Goal: Transaction & Acquisition: Purchase product/service

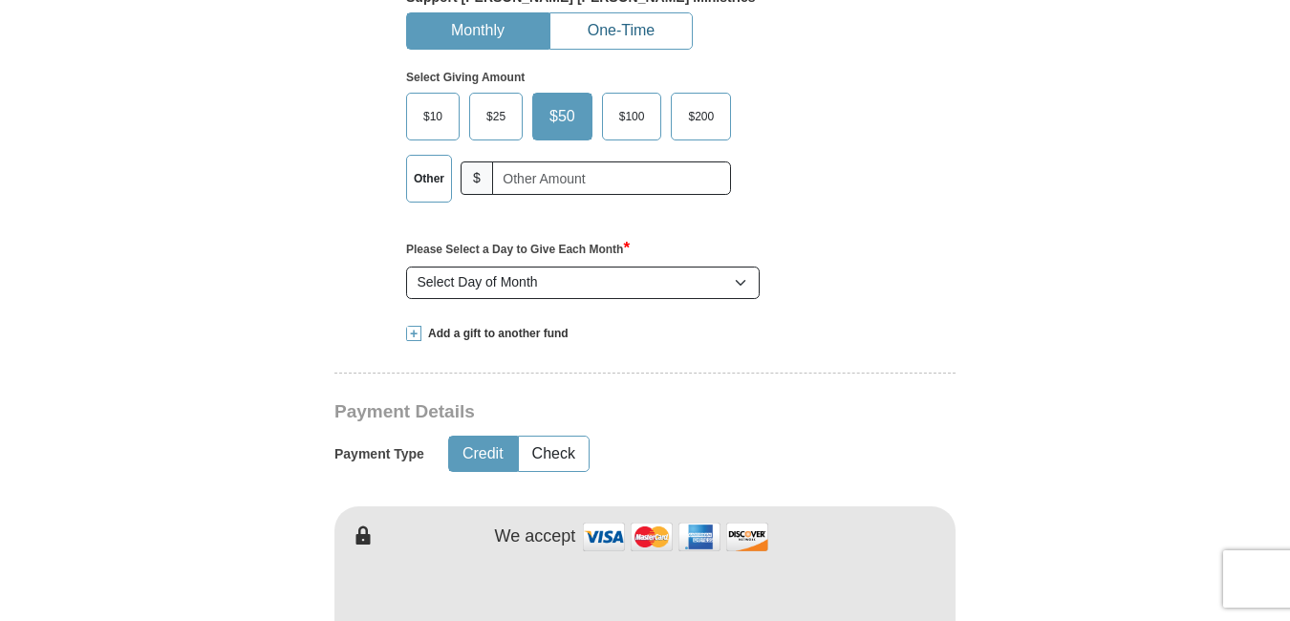
click at [607, 39] on button "One-Time" at bounding box center [620, 30] width 141 height 35
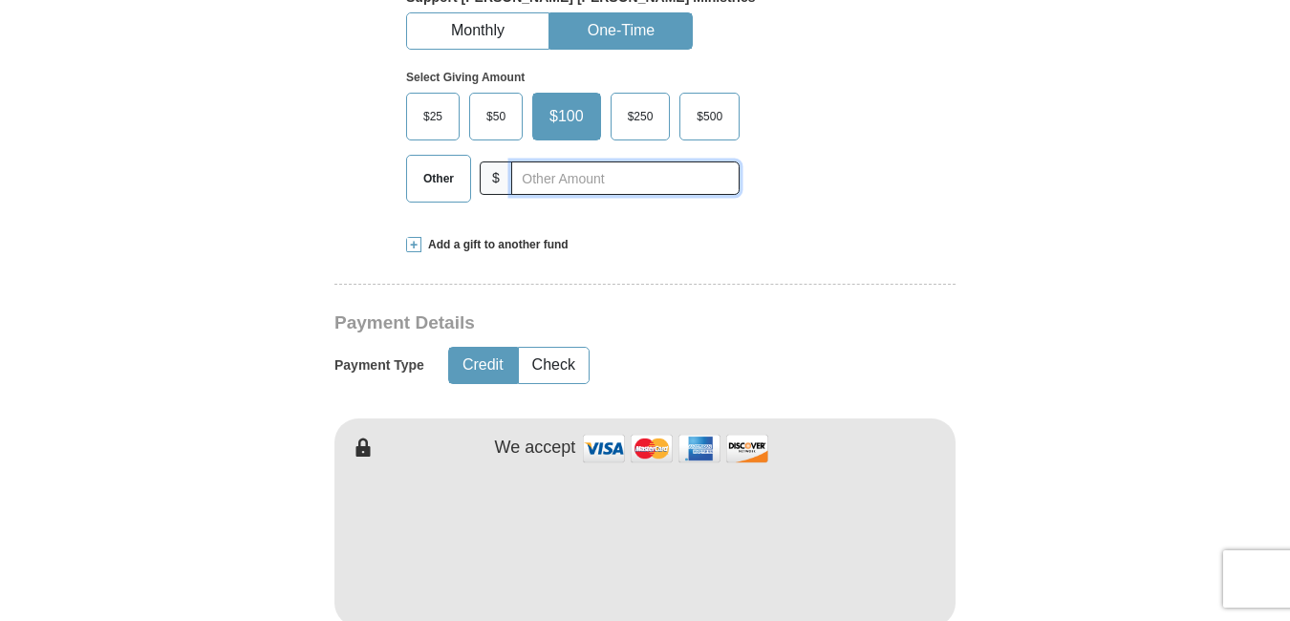
click at [512, 176] on div "Other $" at bounding box center [572, 179] width 333 height 48
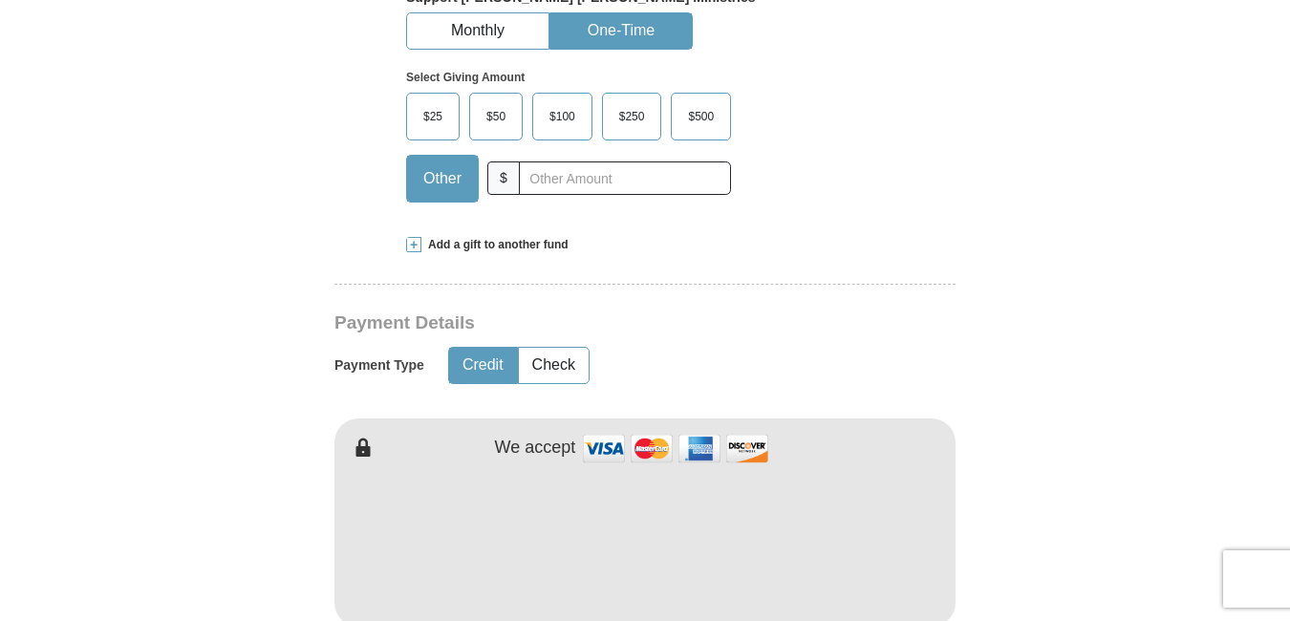
click at [508, 249] on span "Add a gift to another fund" at bounding box center [494, 245] width 147 height 16
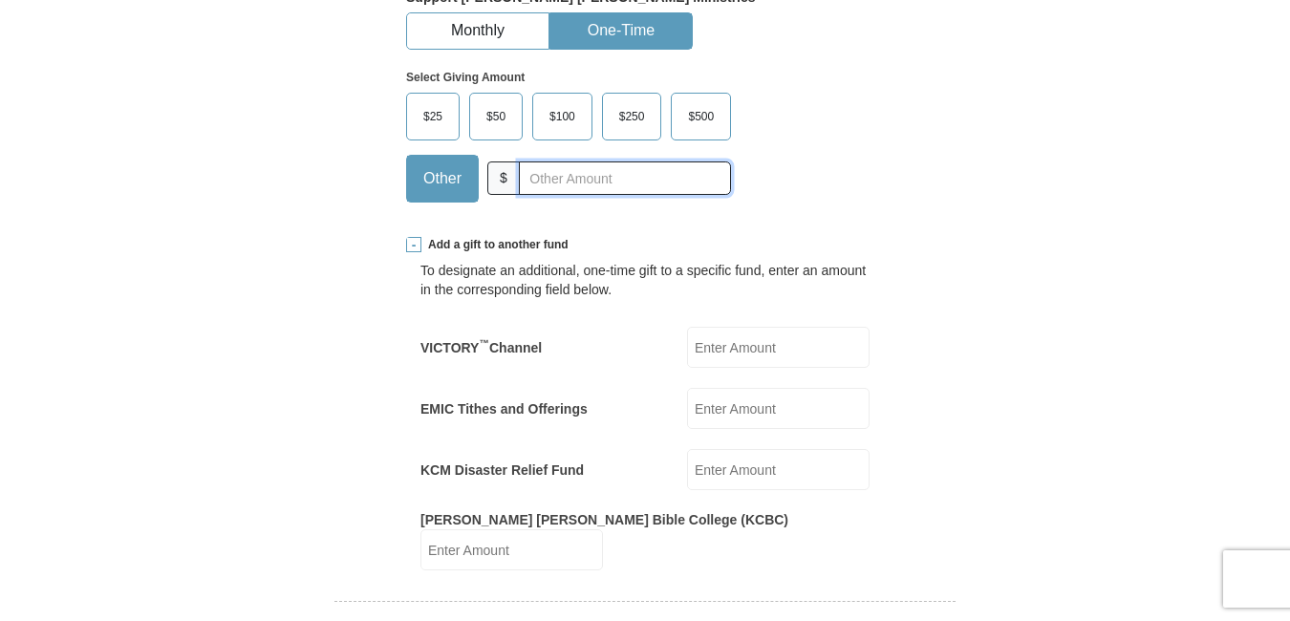
click at [567, 176] on input "text" at bounding box center [625, 177] width 212 height 33
paste input "5.00"
type input "5.00"
click at [719, 404] on input "EMIC Tithes and Offerings" at bounding box center [778, 408] width 182 height 41
paste input "5.00"
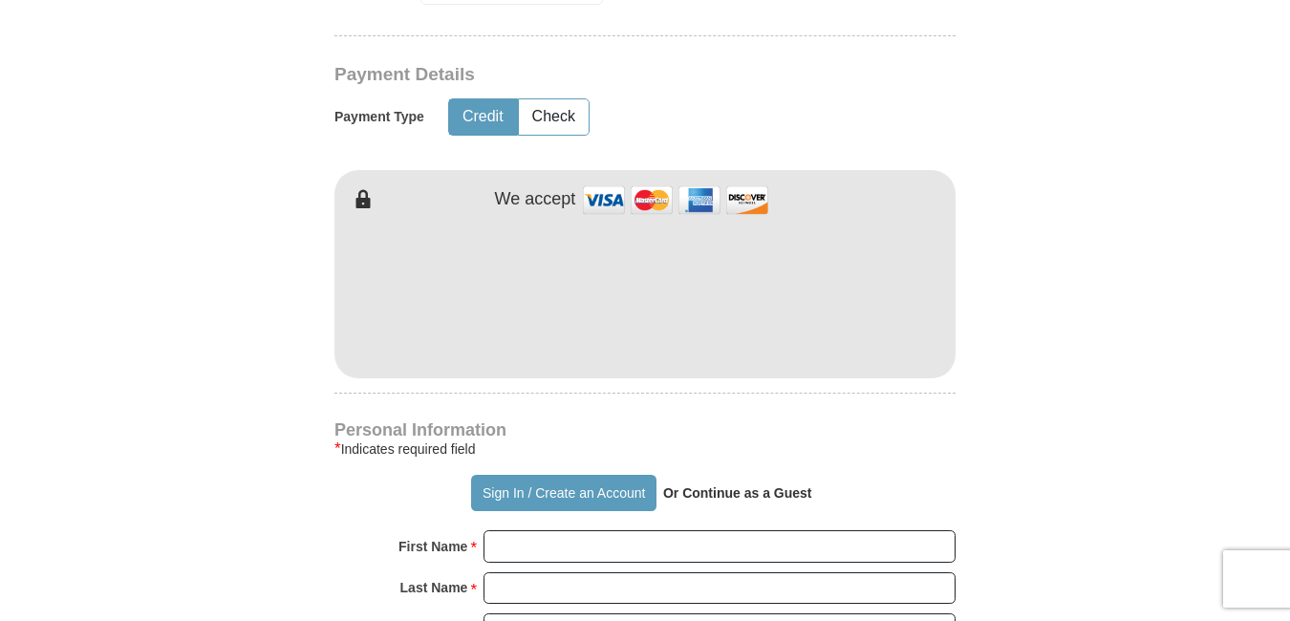
scroll to position [1230, 0]
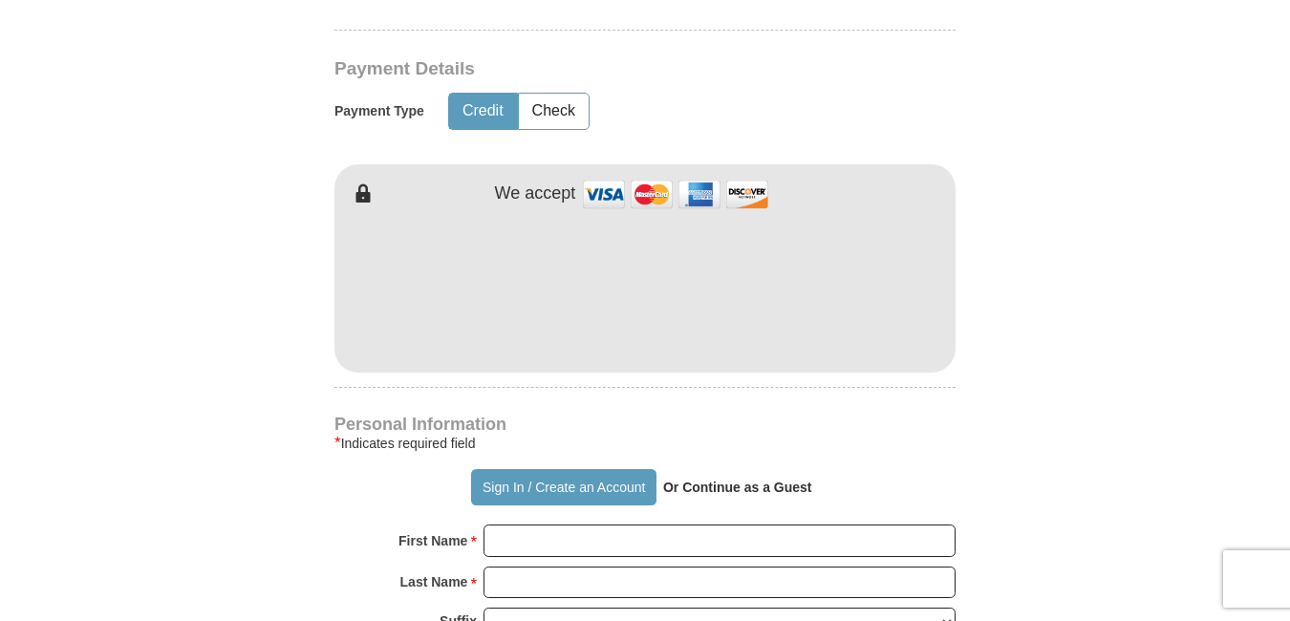
type input "5.00"
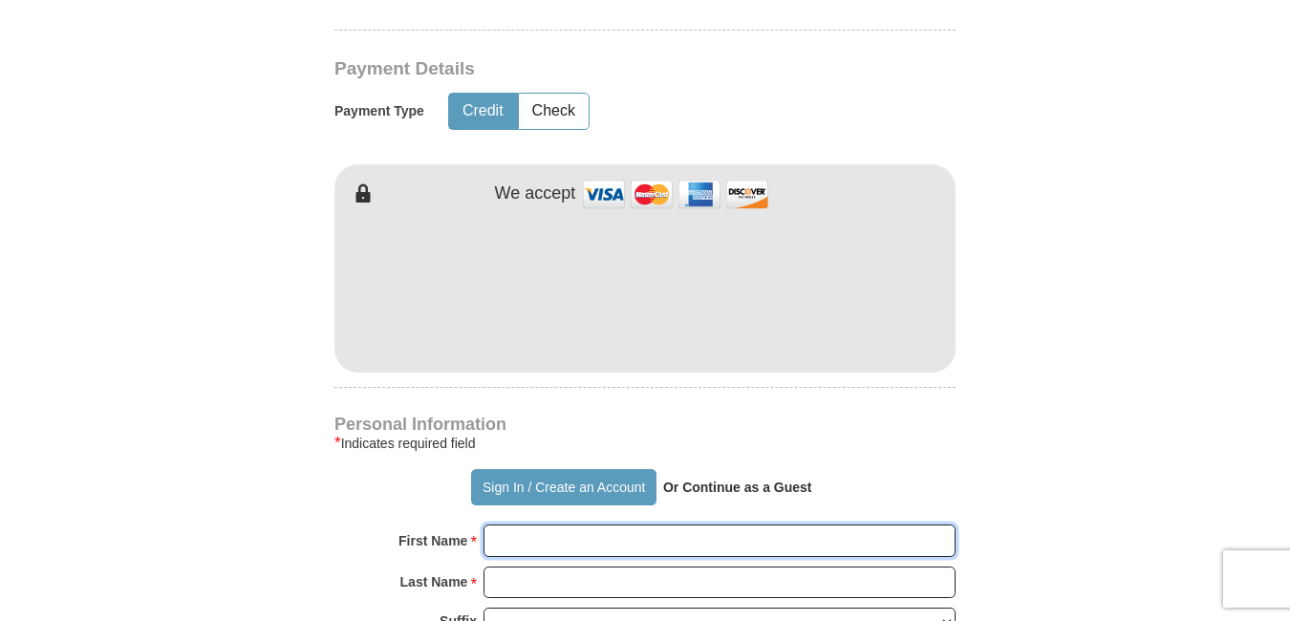
click at [569, 524] on input "First Name *" at bounding box center [719, 540] width 472 height 32
paste input "[PERSON_NAME]"
type input "[PERSON_NAME]"
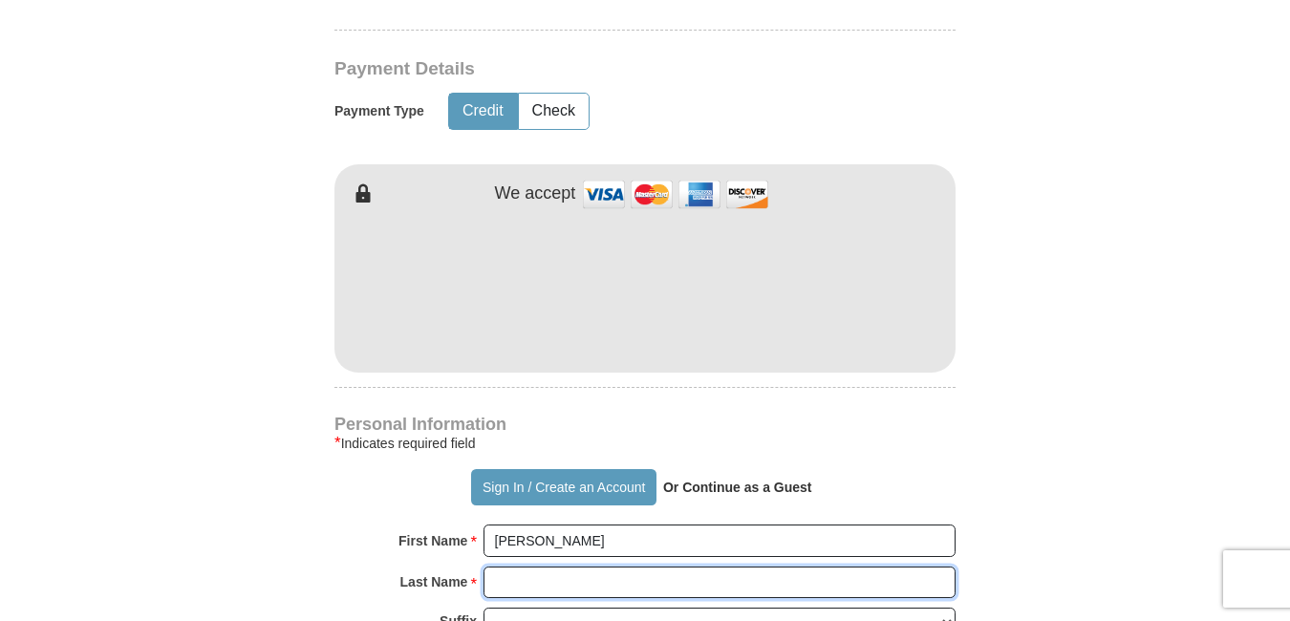
paste input "[PERSON_NAME]"
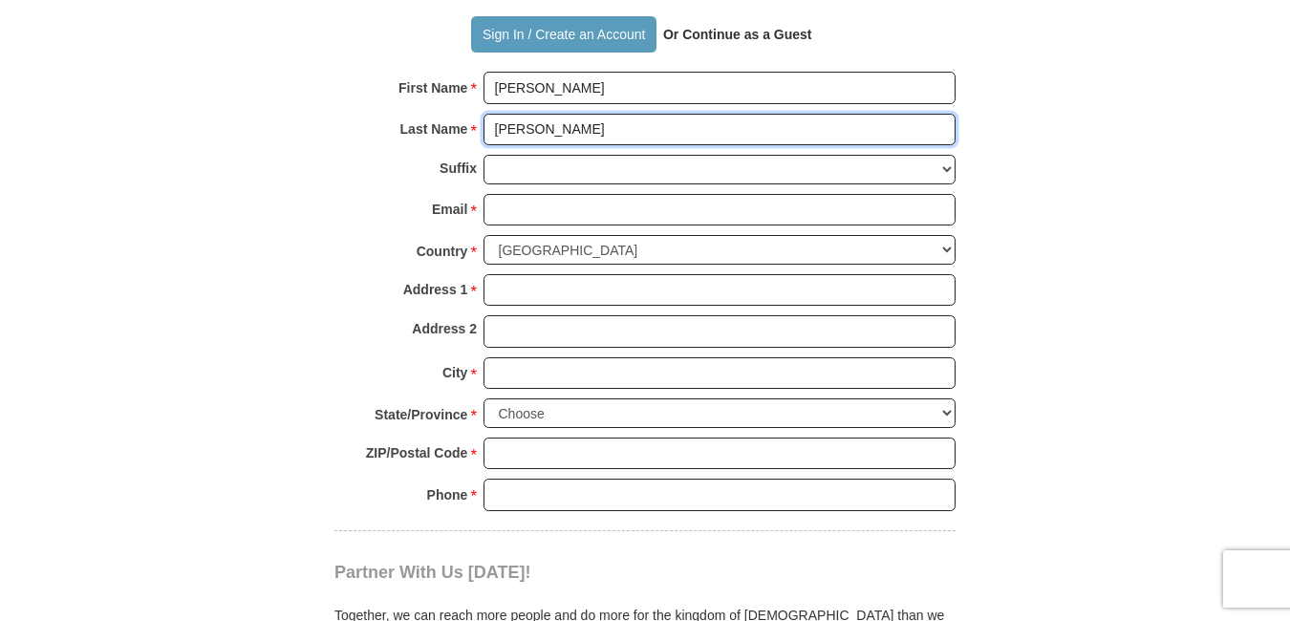
scroll to position [1708, 0]
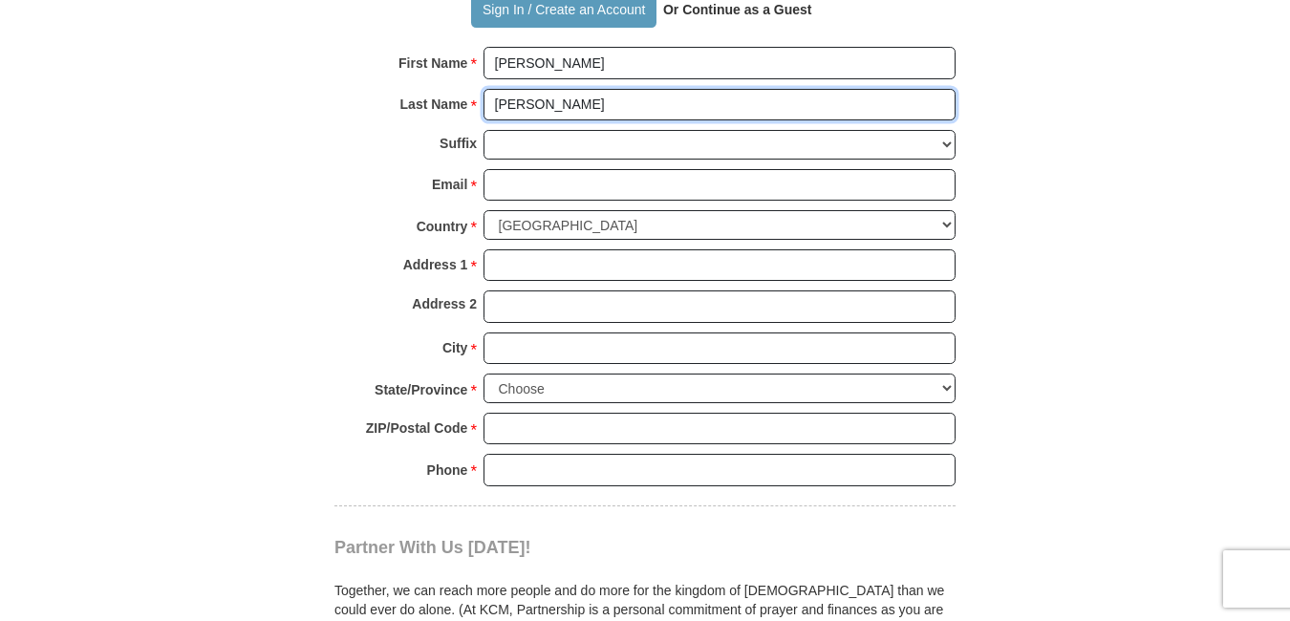
type input "[PERSON_NAME]"
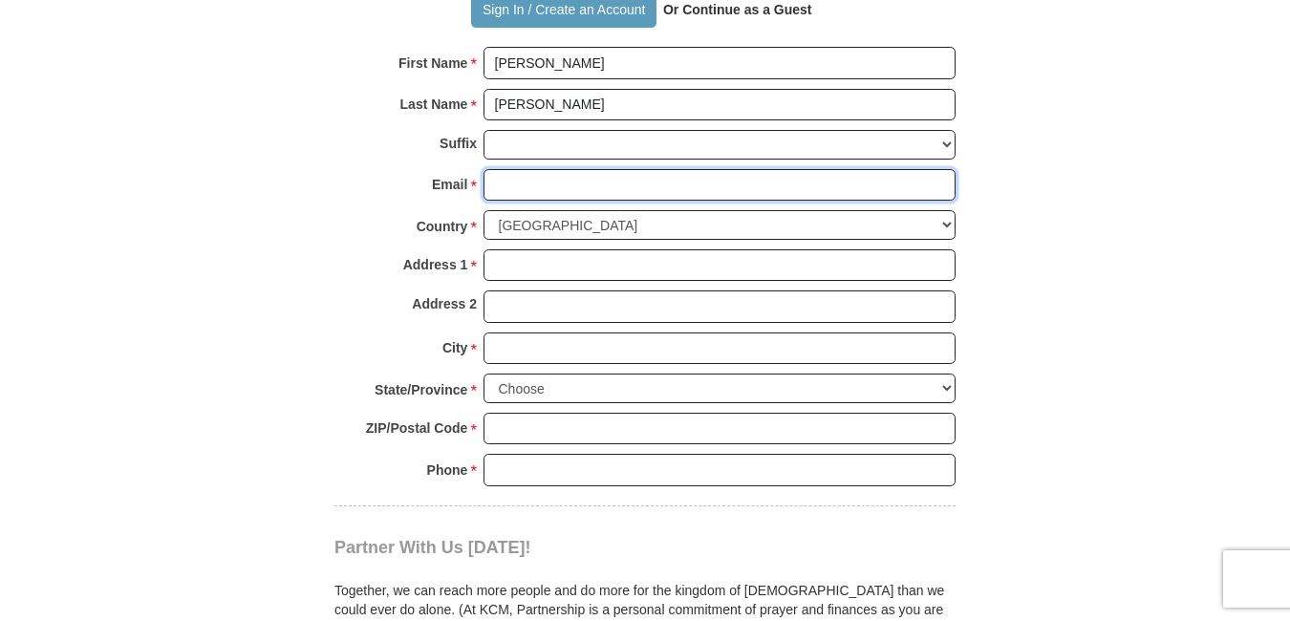
click at [517, 169] on input "Email *" at bounding box center [719, 185] width 472 height 32
paste input "[EMAIL_ADDRESS][DOMAIN_NAME]"
type input "[EMAIL_ADDRESS][DOMAIN_NAME]"
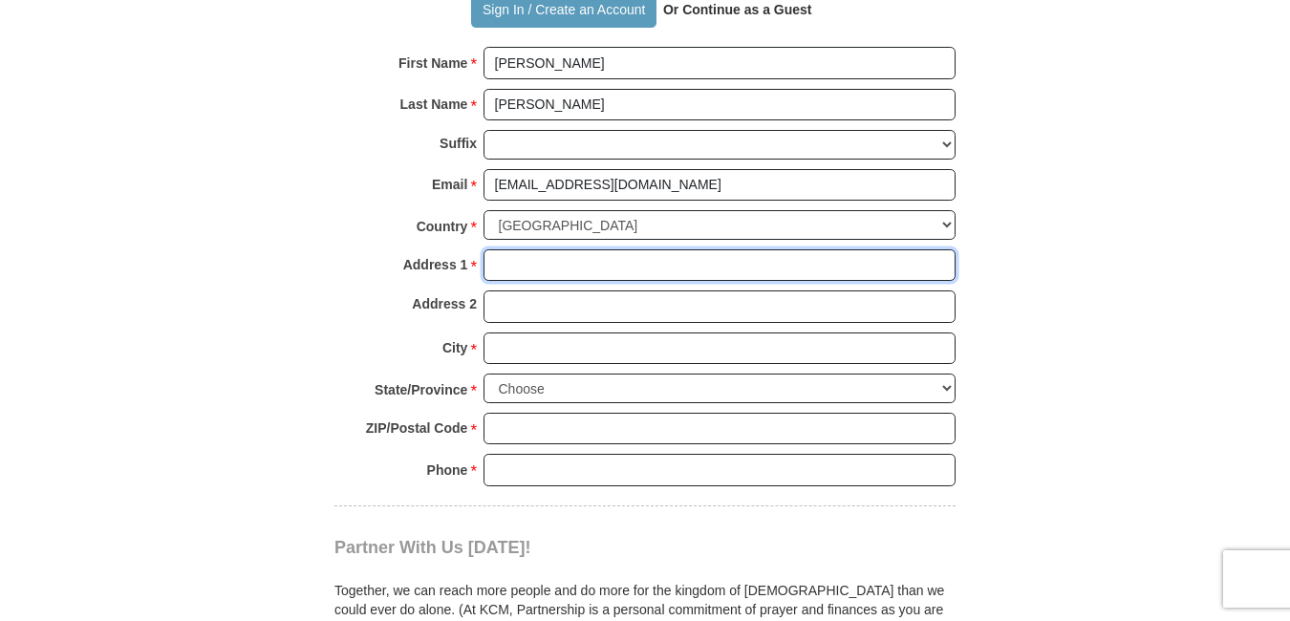
click at [507, 257] on input "Address 1 *" at bounding box center [719, 265] width 472 height 32
paste input "[STREET_ADDRESS]"
type input "[STREET_ADDRESS]"
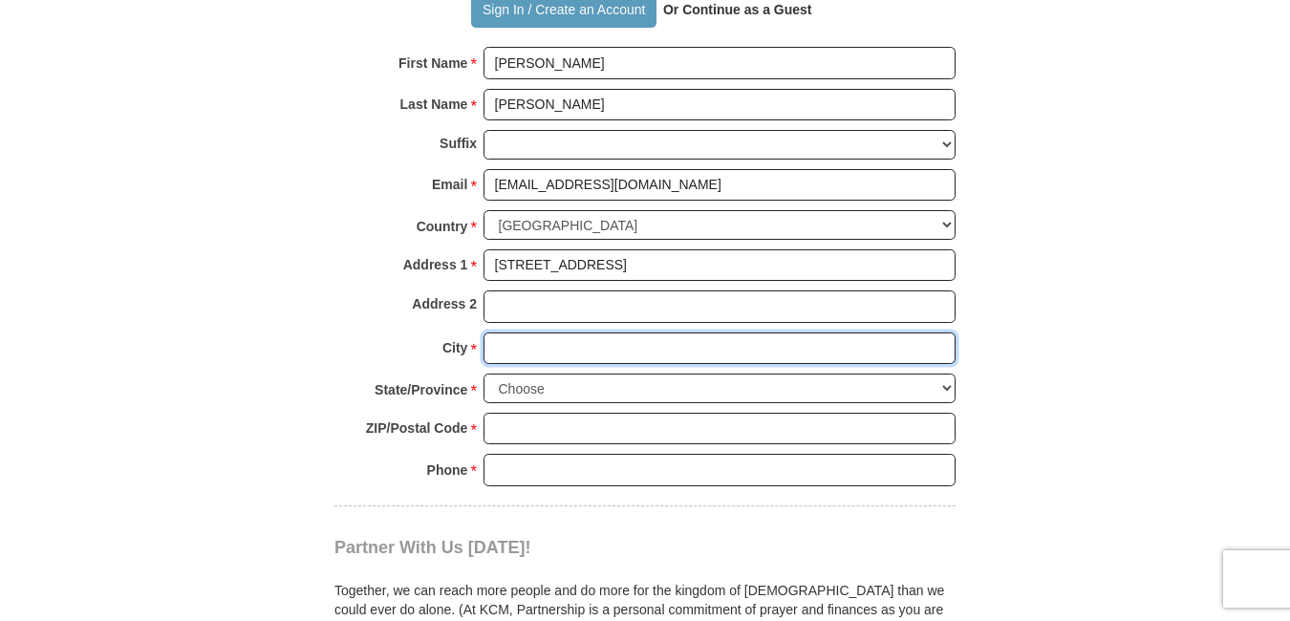
click at [496, 336] on input "City *" at bounding box center [719, 348] width 472 height 32
paste input "[GEOGRAPHIC_DATA]"
type input "[GEOGRAPHIC_DATA]"
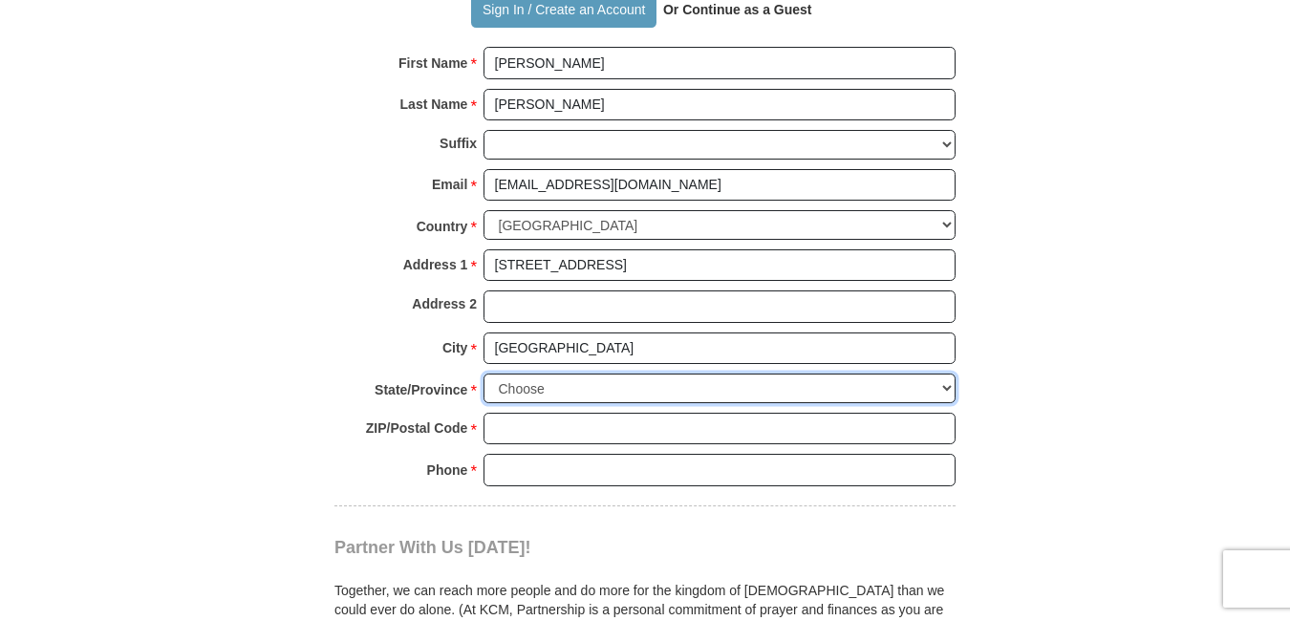
click at [949, 374] on select "Choose [US_STATE] [US_STATE] [US_STATE] [US_STATE] [US_STATE] Armed Forces Amer…" at bounding box center [719, 389] width 472 height 30
select select "VA"
click at [483, 374] on select "Choose [US_STATE] [US_STATE] [US_STATE] [US_STATE] [US_STATE] Armed Forces Amer…" at bounding box center [719, 389] width 472 height 30
click at [513, 413] on input "ZIP/Postal Code *" at bounding box center [719, 429] width 472 height 32
paste input "22202"
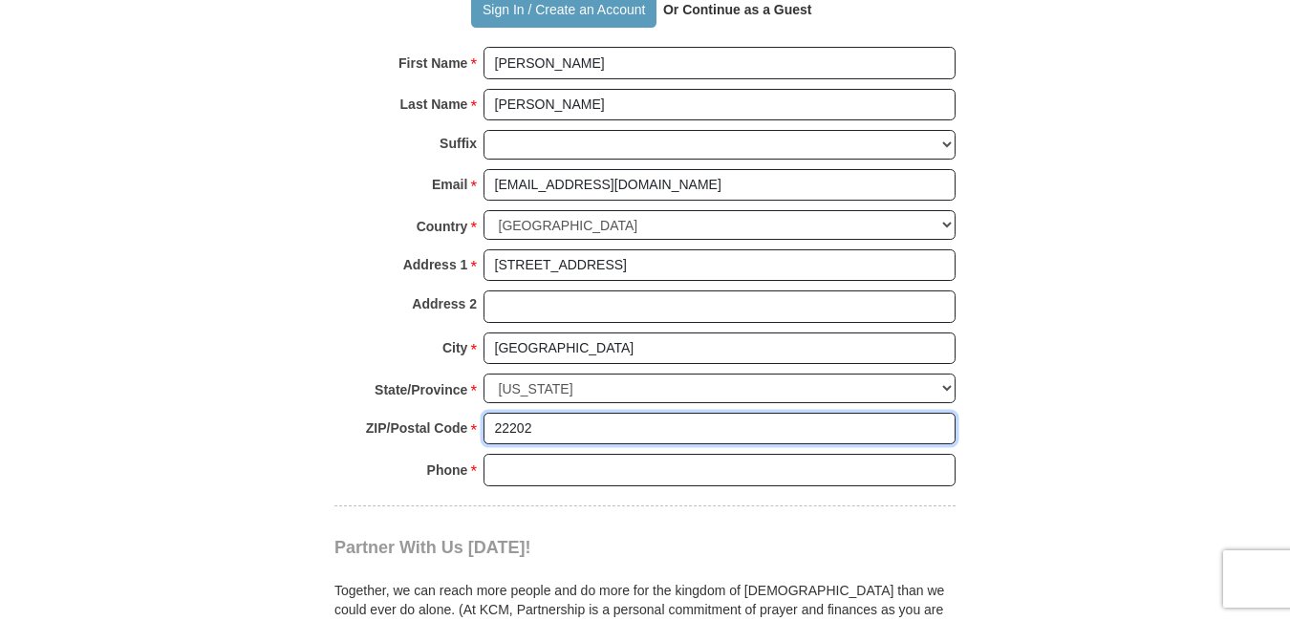
type input "22202"
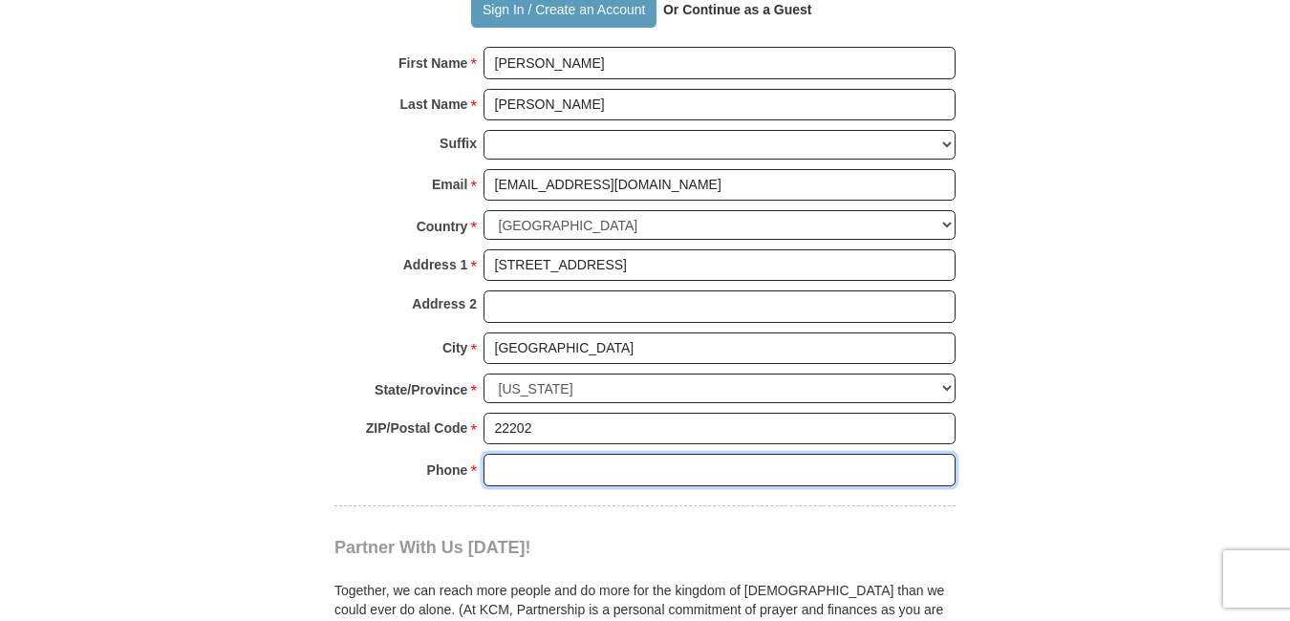
drag, startPoint x: 501, startPoint y: 447, endPoint x: 503, endPoint y: 464, distance: 17.4
click at [503, 464] on input "Phone * *" at bounding box center [719, 470] width 472 height 32
paste input "0000000000"
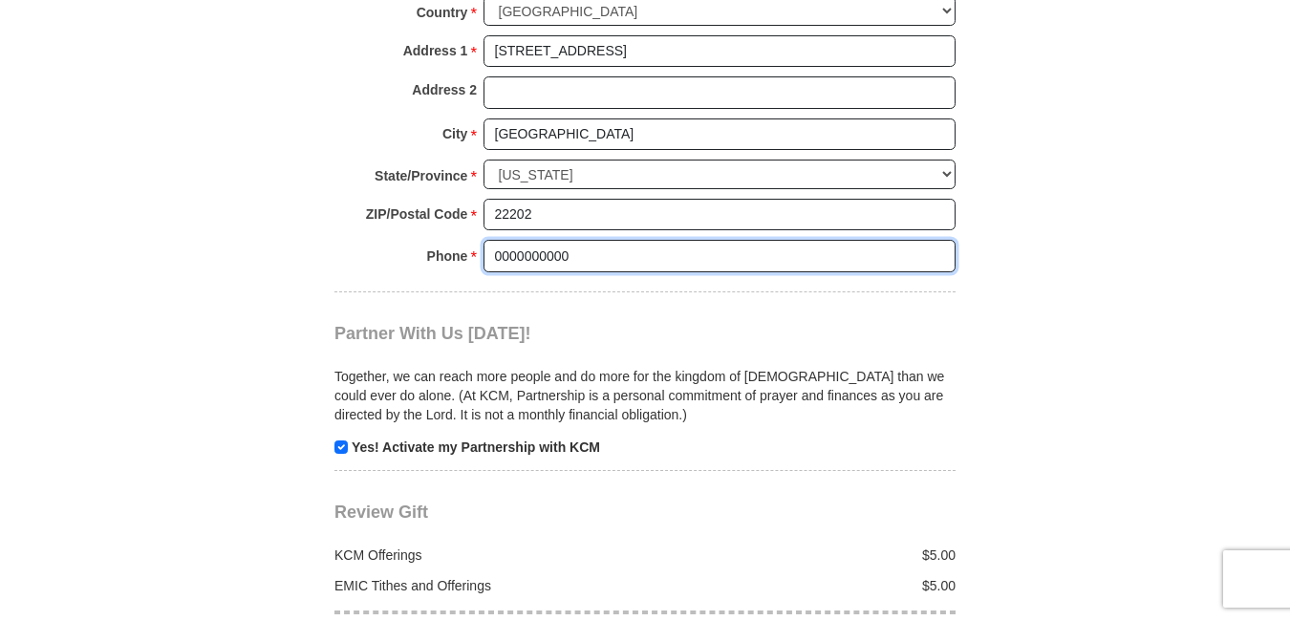
scroll to position [1983, 0]
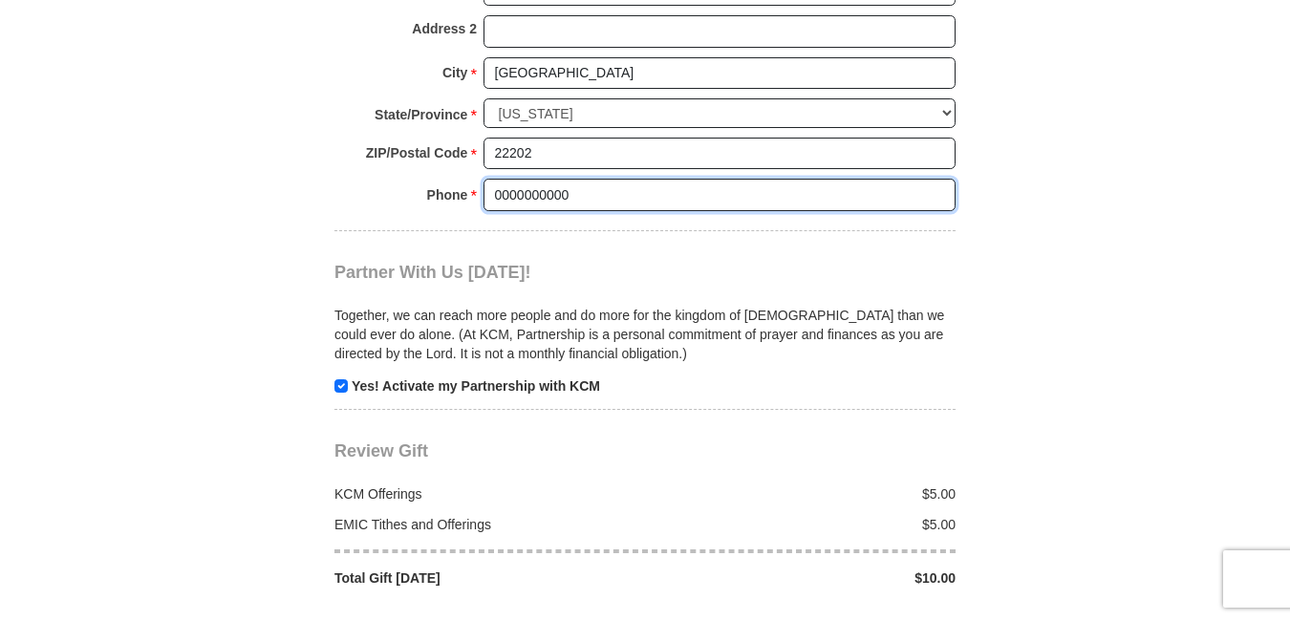
type input "0000000000"
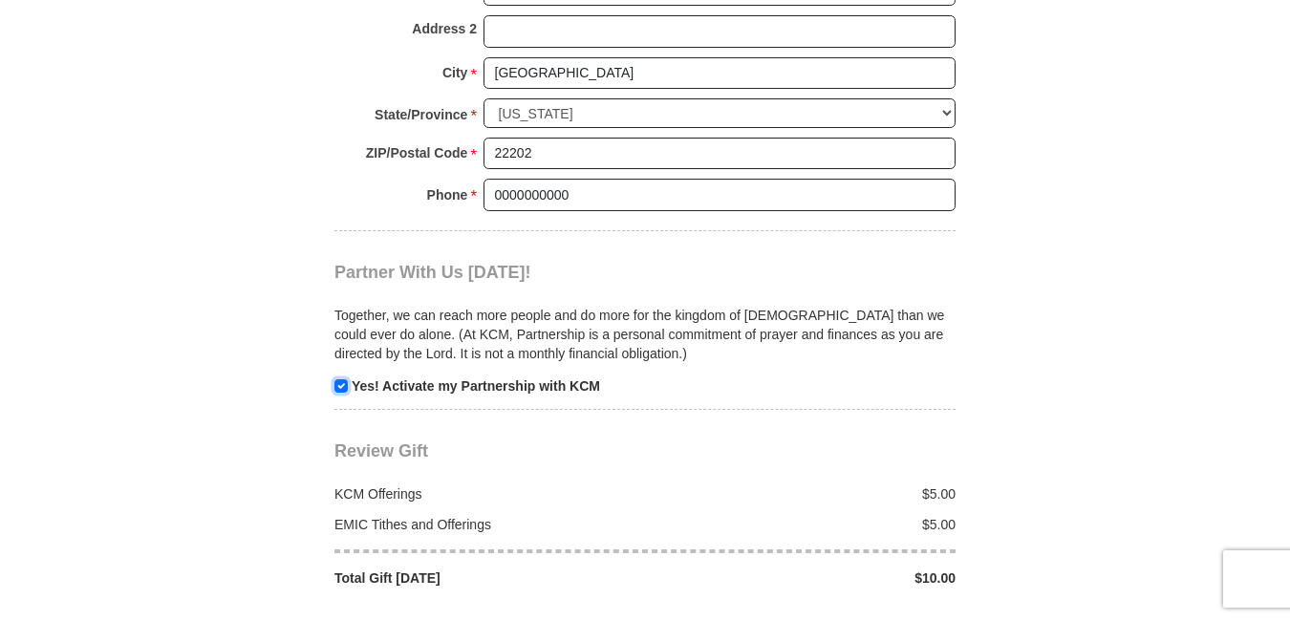
click at [338, 379] on input "checkbox" at bounding box center [340, 385] width 13 height 13
checkbox input "false"
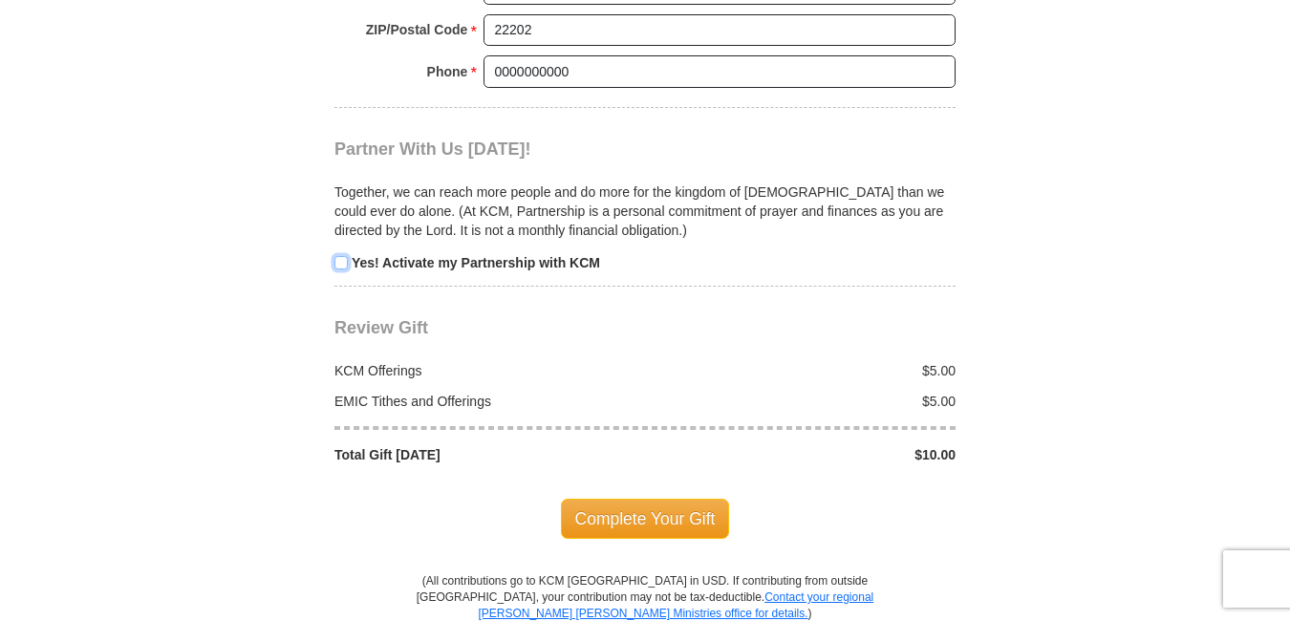
scroll to position [2130, 0]
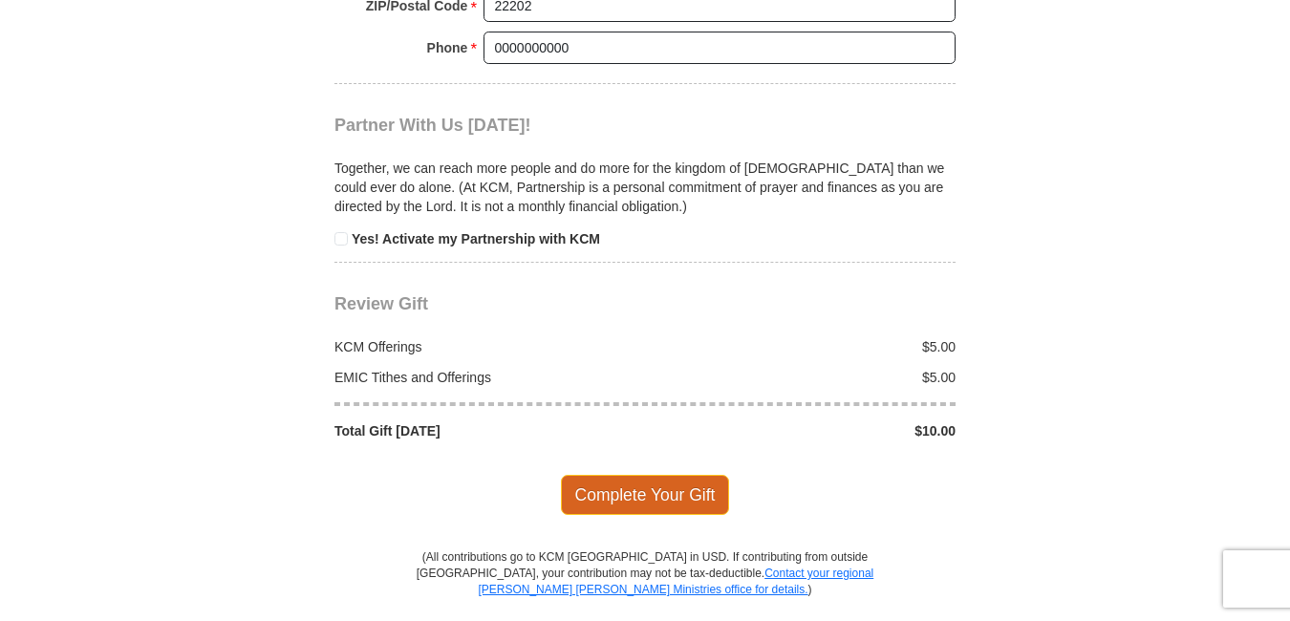
click at [687, 475] on span "Complete Your Gift" at bounding box center [645, 495] width 169 height 40
